Goal: Find specific page/section: Find specific page/section

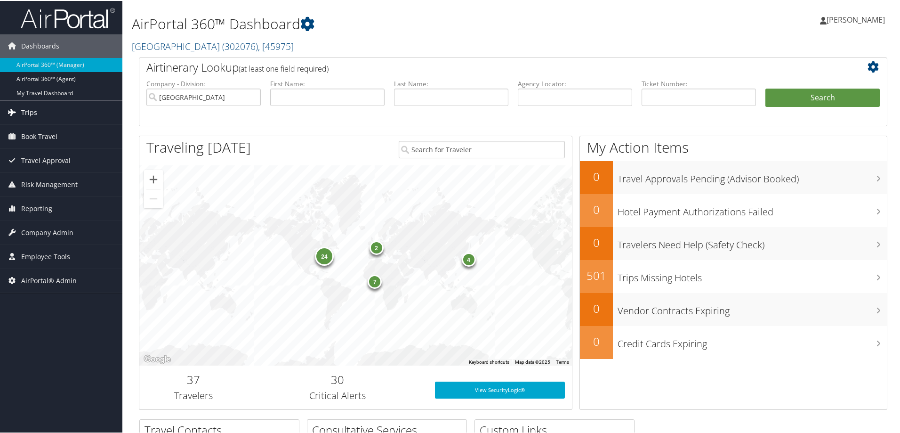
click at [48, 114] on link "Trips" at bounding box center [61, 112] width 122 height 24
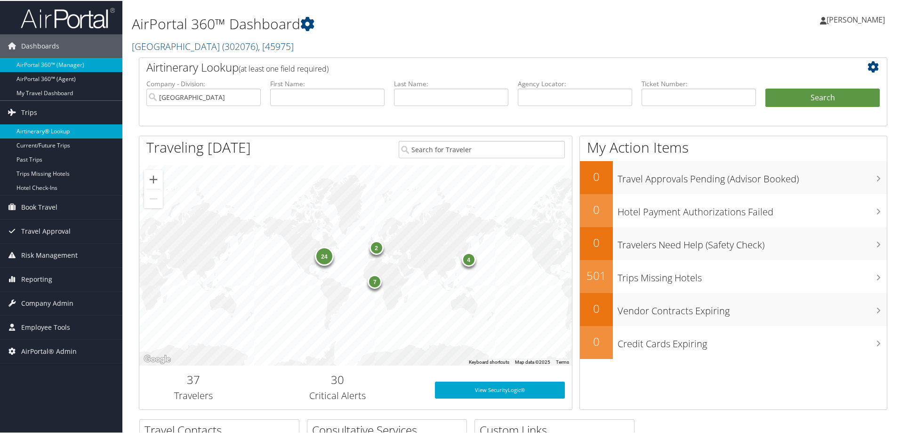
click at [48, 128] on link "Airtinerary® Lookup" at bounding box center [61, 130] width 122 height 14
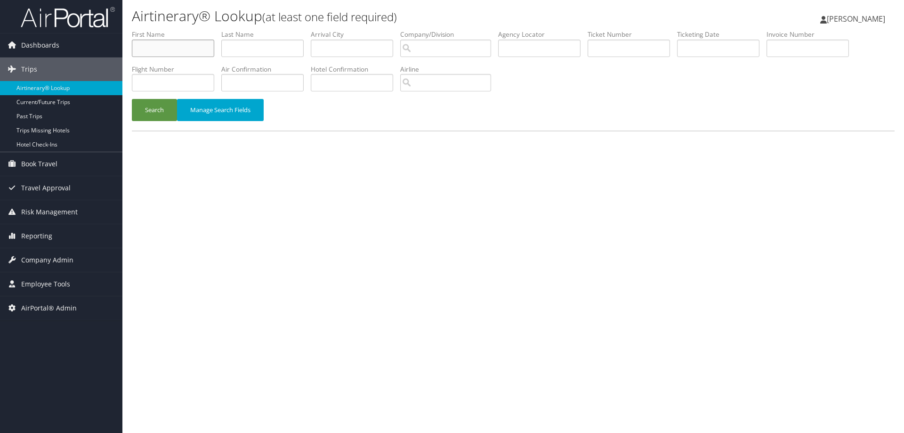
click at [167, 49] on input "text" at bounding box center [173, 48] width 82 height 17
drag, startPoint x: 167, startPoint y: 49, endPoint x: 544, endPoint y: 201, distance: 407.1
click at [544, 201] on div "Airtinerary® Lookup (at least one field required) Dustin Wienke Dustin Wienke M…" at bounding box center [513, 216] width 782 height 433
click at [527, 48] on input "text" at bounding box center [539, 48] width 82 height 17
paste input "FBXMRR"
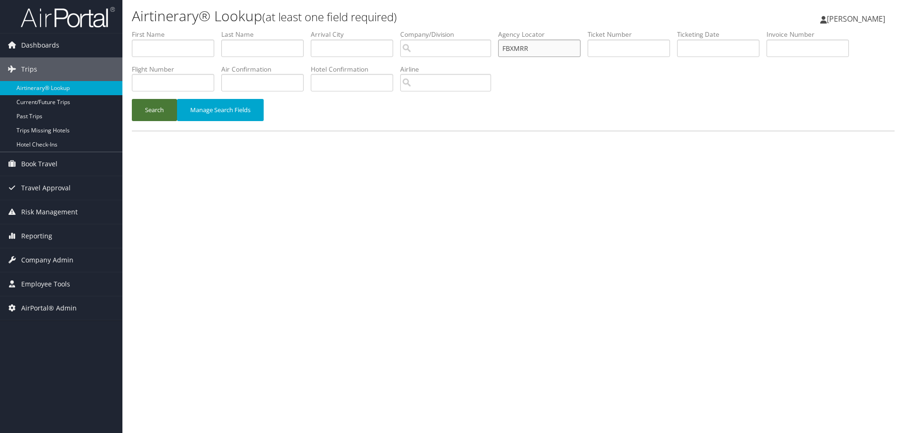
type input "FBXMRR"
click at [158, 113] on button "Search" at bounding box center [154, 110] width 45 height 22
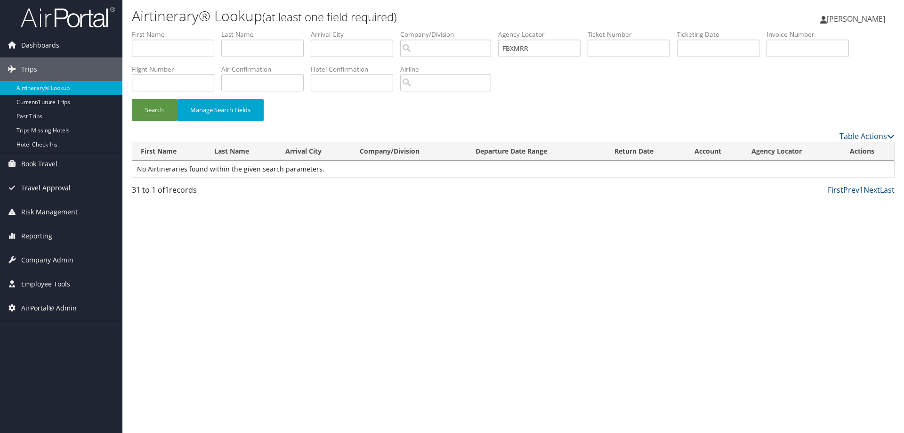
click at [75, 185] on link "Travel Approval" at bounding box center [61, 188] width 122 height 24
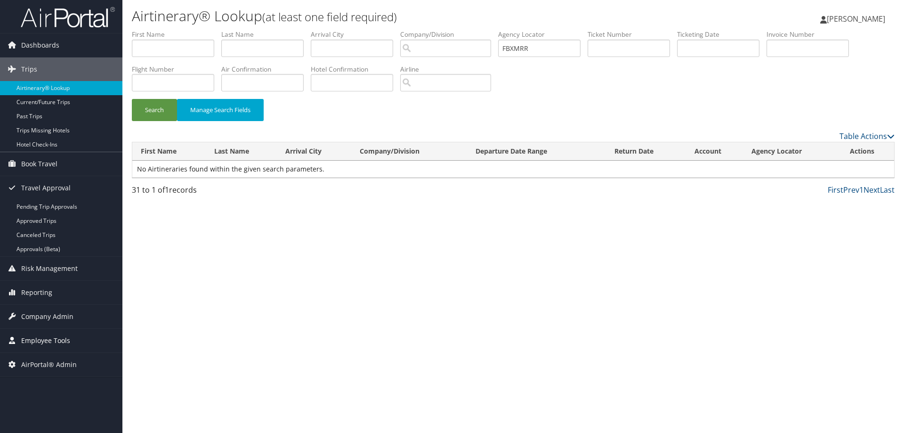
click at [58, 340] on span "Employee Tools" at bounding box center [45, 341] width 49 height 24
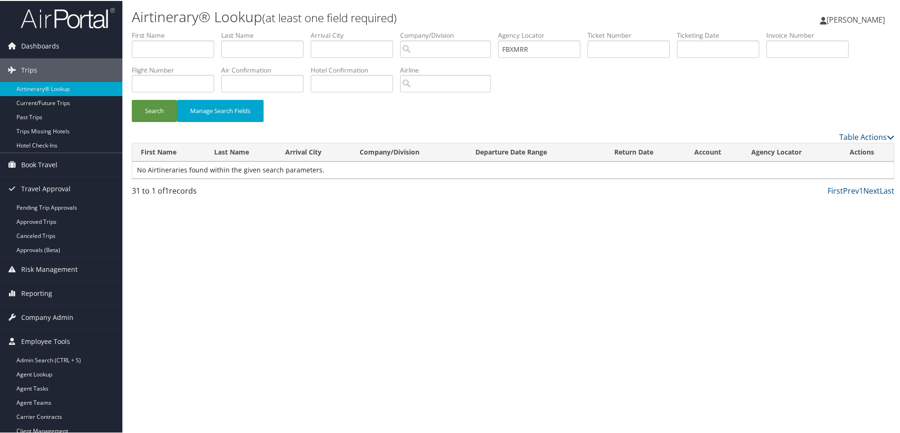
scroll to position [71, 0]
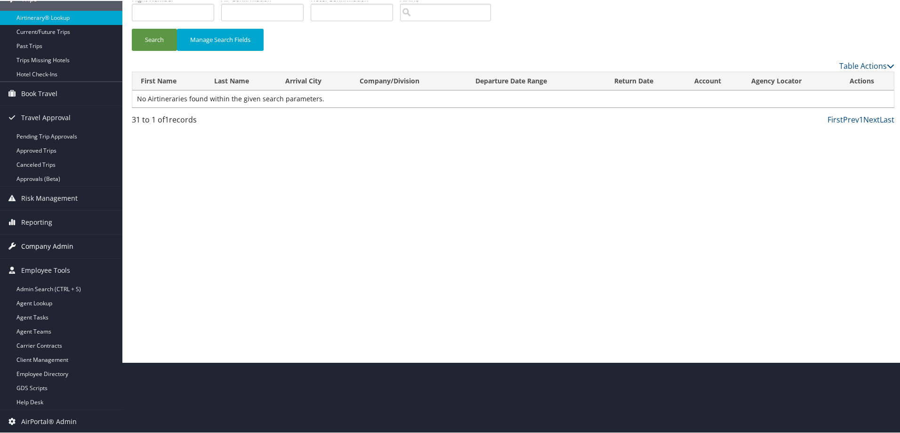
click at [60, 241] on span "Company Admin" at bounding box center [47, 246] width 52 height 24
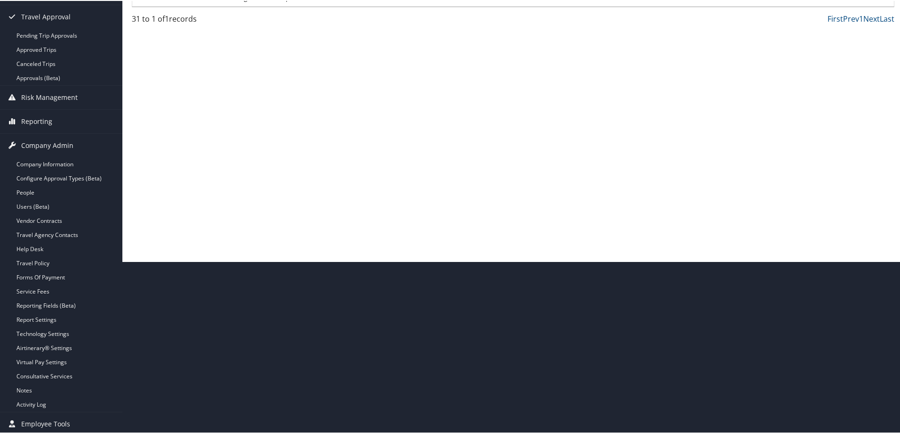
scroll to position [171, 0]
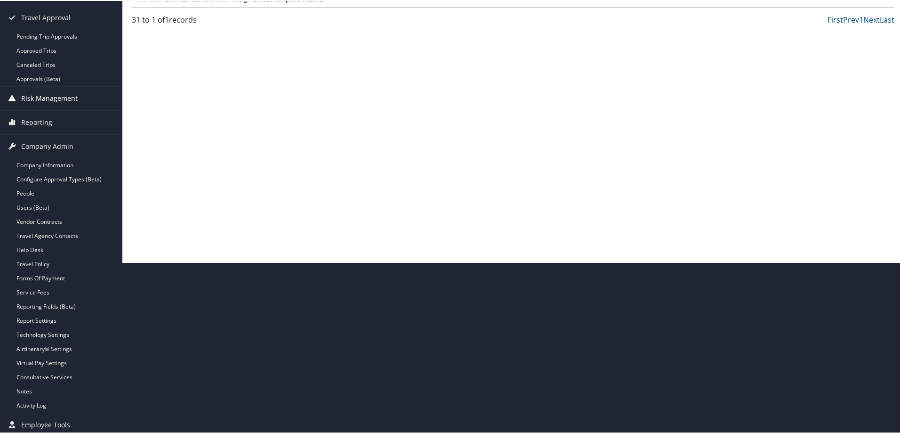
click at [51, 104] on span "Risk Management" at bounding box center [49, 98] width 57 height 24
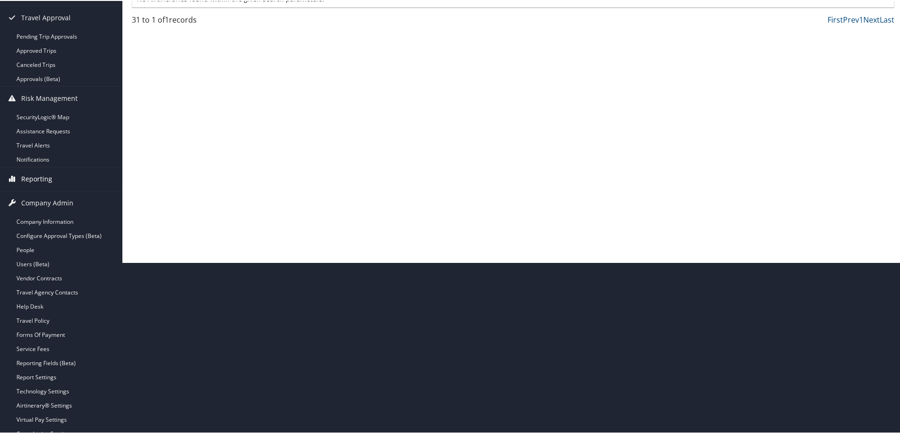
click at [50, 176] on span "Reporting" at bounding box center [36, 178] width 31 height 24
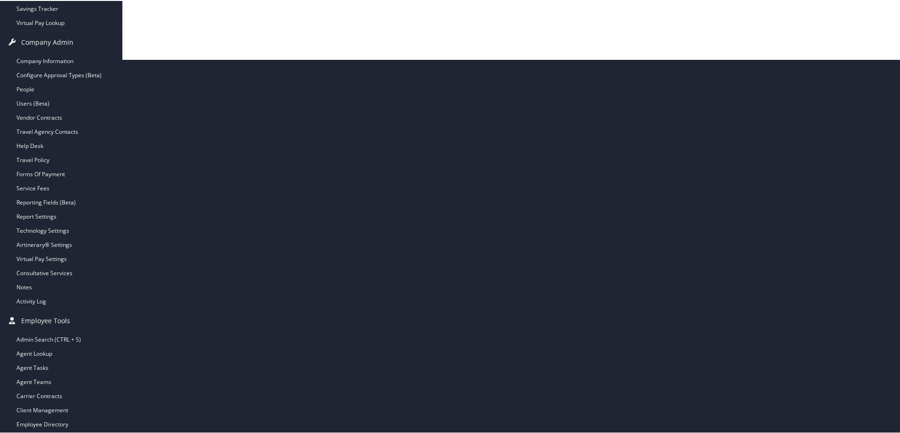
scroll to position [424, 0]
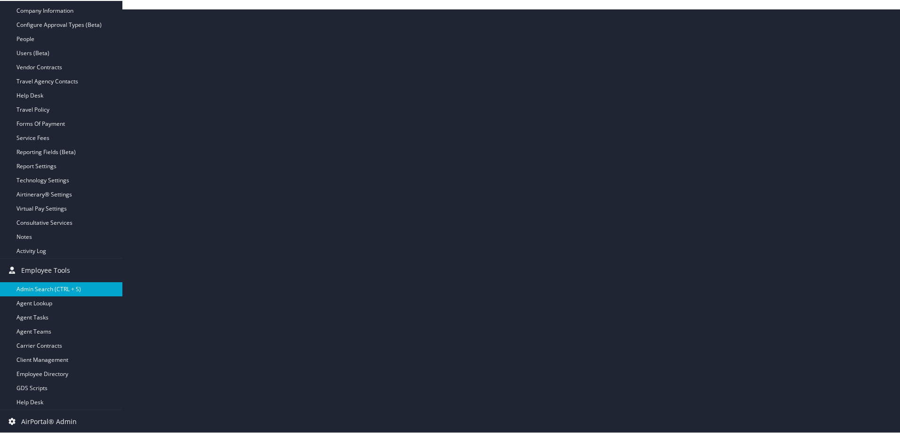
click at [57, 287] on link "Admin Search (CTRL + S)" at bounding box center [61, 288] width 122 height 14
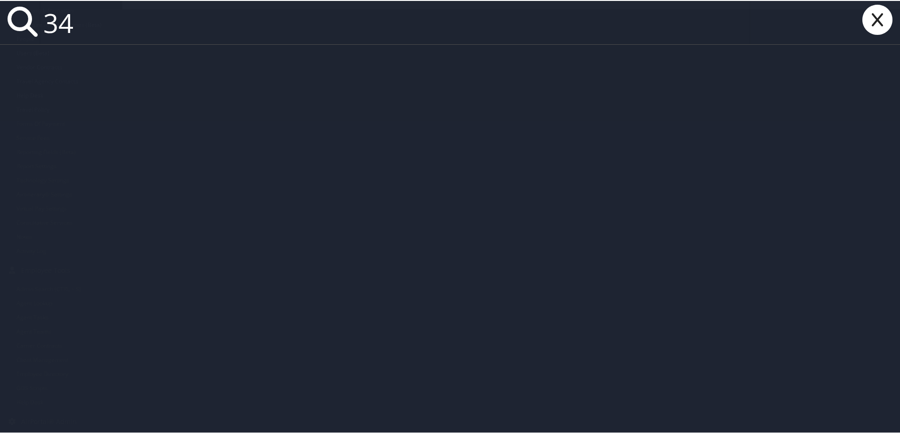
type input "34"
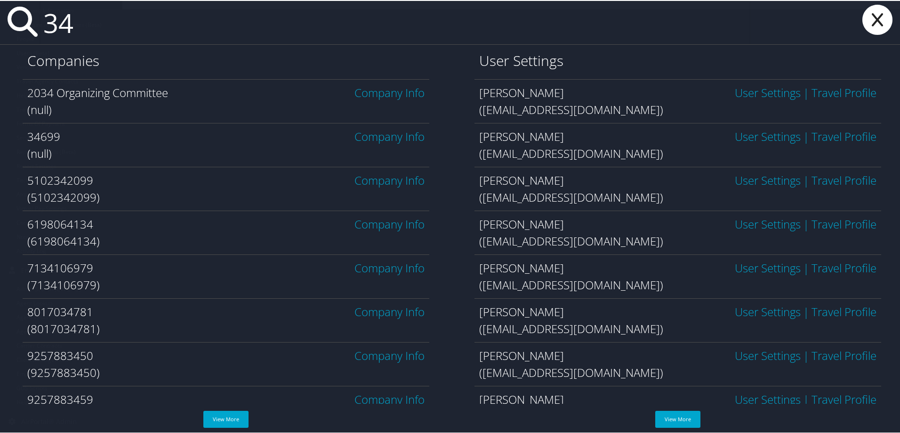
click at [878, 27] on icon at bounding box center [878, 19] width 38 height 30
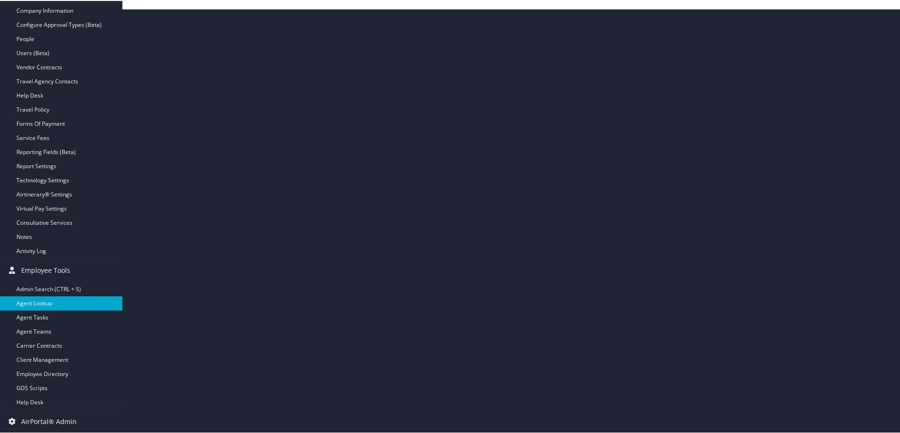
click at [53, 297] on link "Agent Lookup" at bounding box center [61, 302] width 122 height 14
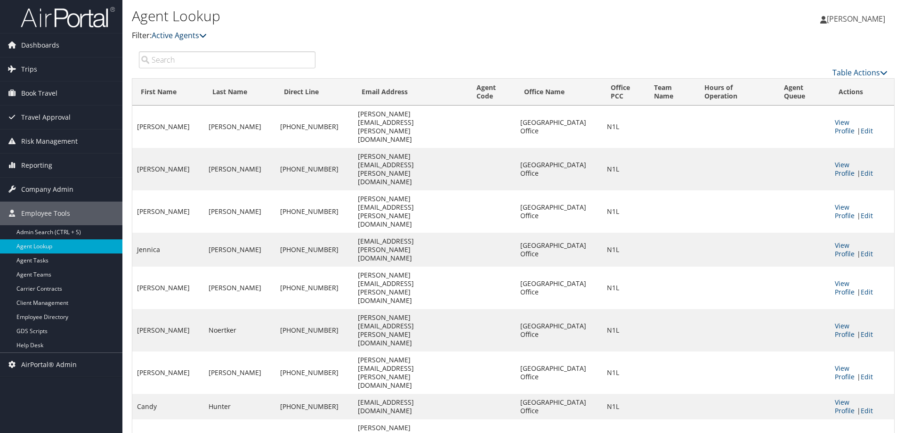
click at [184, 40] on link "Active Agents" at bounding box center [179, 35] width 55 height 10
click at [157, 66] on input "search" at bounding box center [227, 59] width 177 height 17
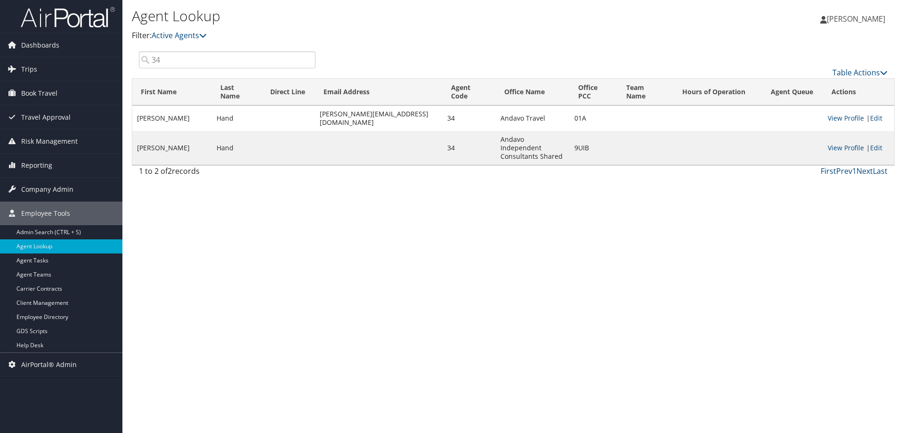
type input "3"
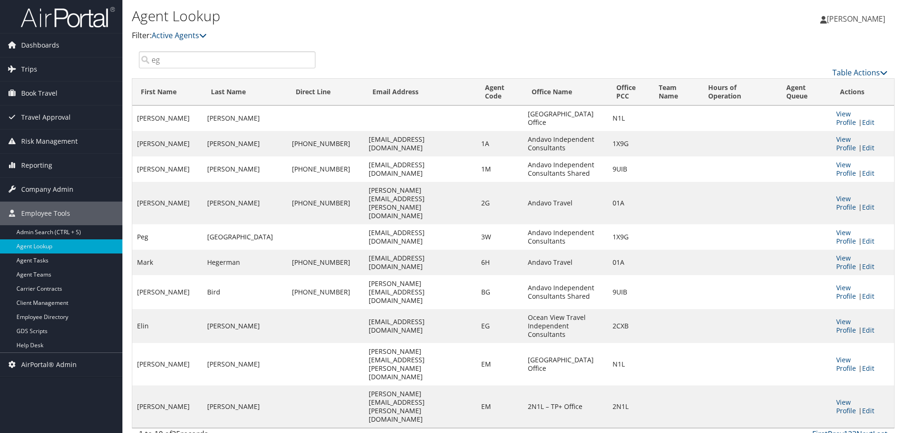
type input "e"
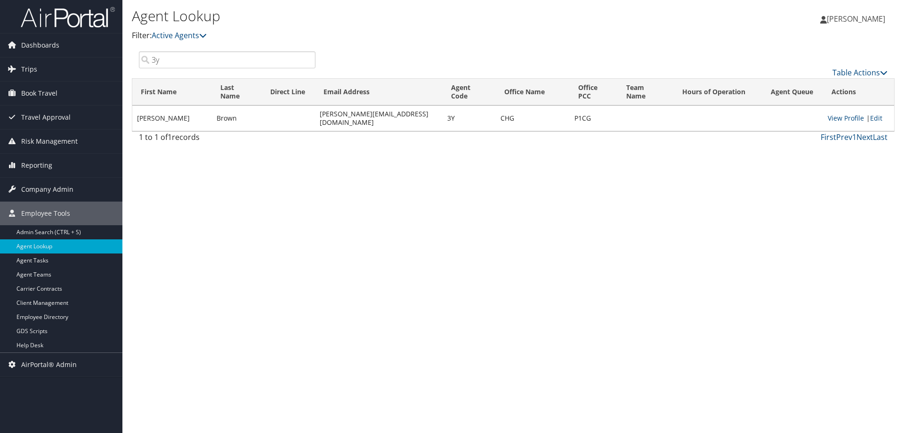
type input "3"
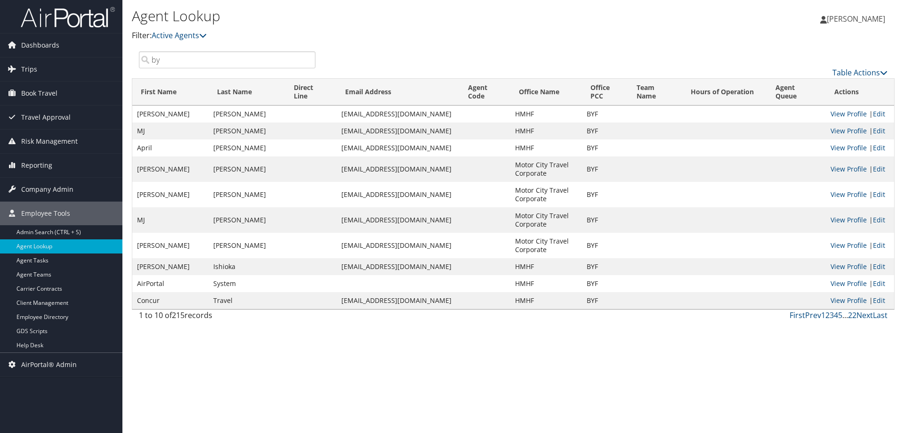
type input "b"
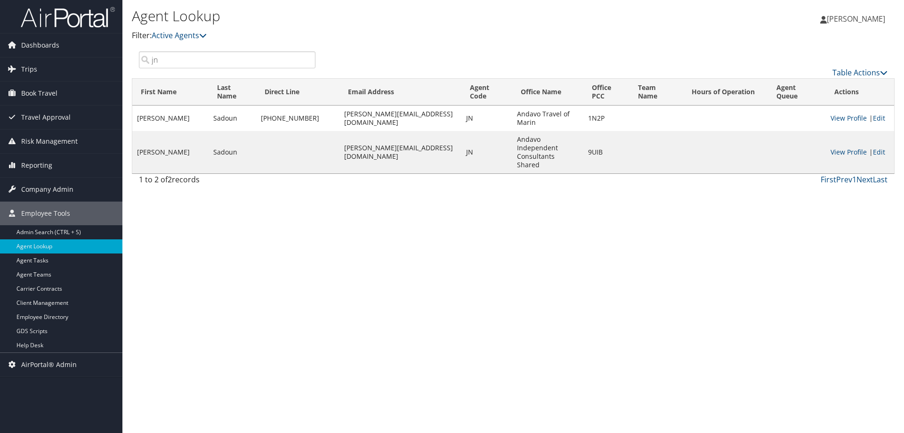
type input "jn"
click at [204, 279] on div "Agent Lookup Filter: Active Agents Deactivated Agents All Agents Dustin Wienke …" at bounding box center [513, 216] width 782 height 433
